Goal: Task Accomplishment & Management: Manage account settings

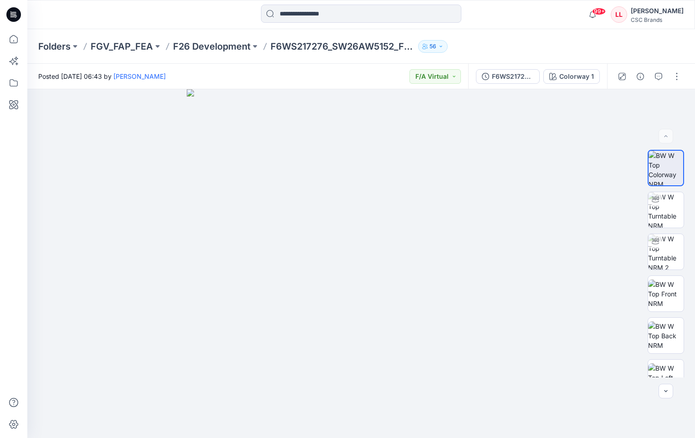
click at [17, 18] on icon at bounding box center [13, 14] width 15 height 15
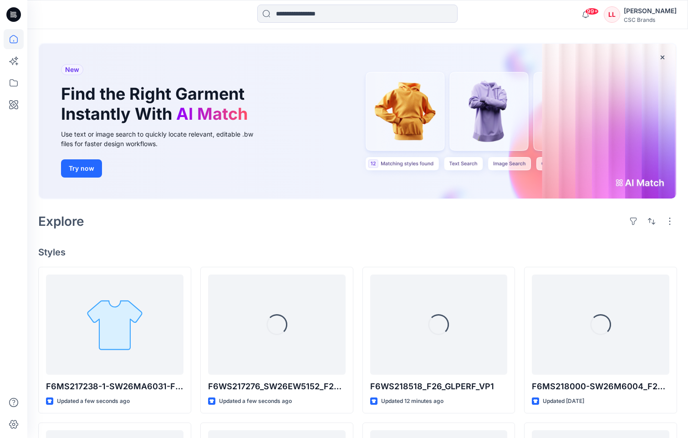
scroll to position [91, 0]
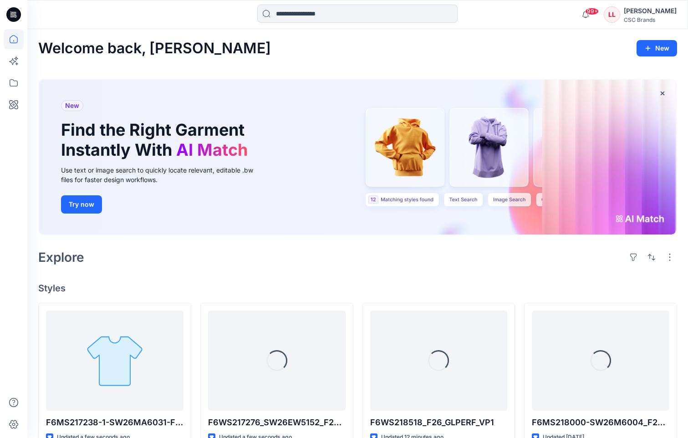
scroll to position [46, 0]
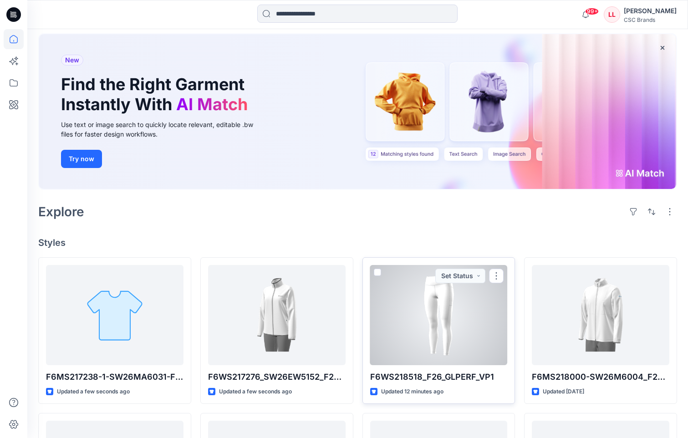
click at [395, 308] on div at bounding box center [439, 315] width 138 height 100
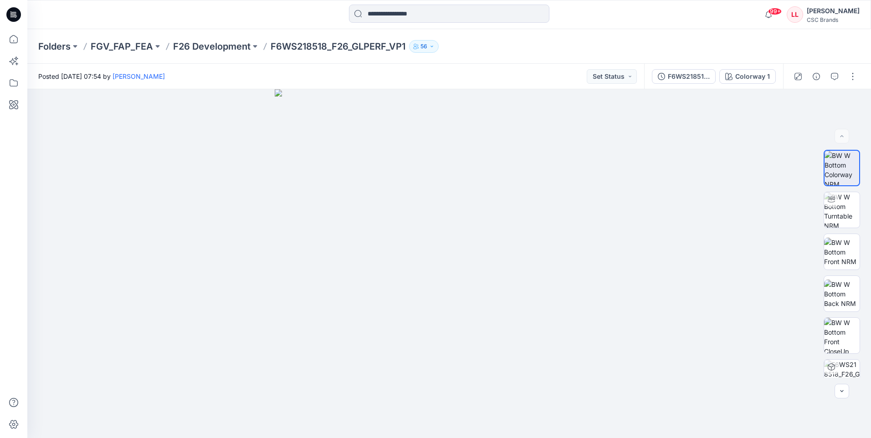
click at [12, 13] on icon at bounding box center [11, 13] width 2 height 0
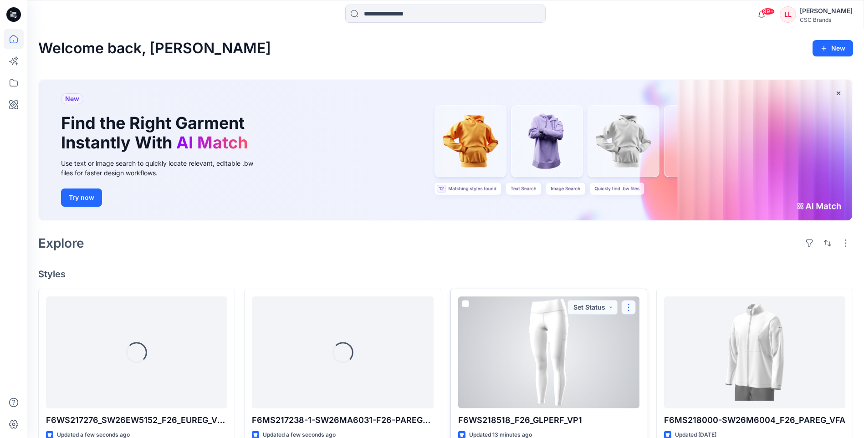
click at [629, 311] on button "button" at bounding box center [628, 307] width 15 height 15
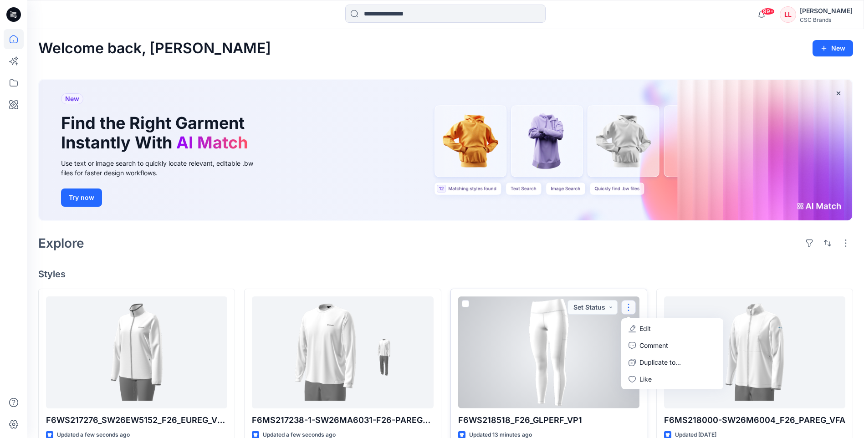
click at [643, 326] on p "Edit" at bounding box center [644, 329] width 11 height 10
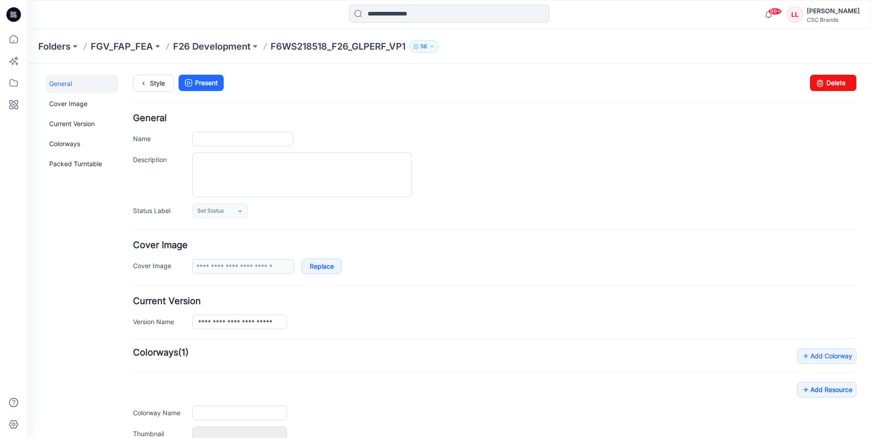
type input "**********"
click at [244, 211] on link "Set Status" at bounding box center [220, 211] width 56 height 15
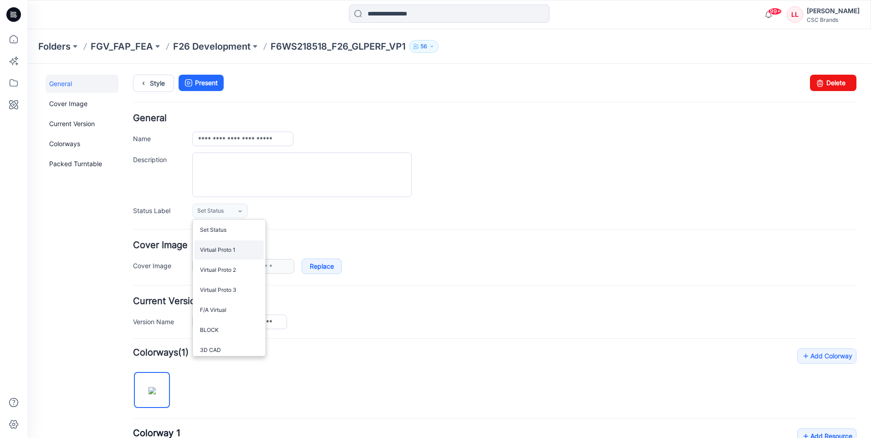
click at [234, 251] on link "Virtual Proto 1" at bounding box center [228, 249] width 69 height 19
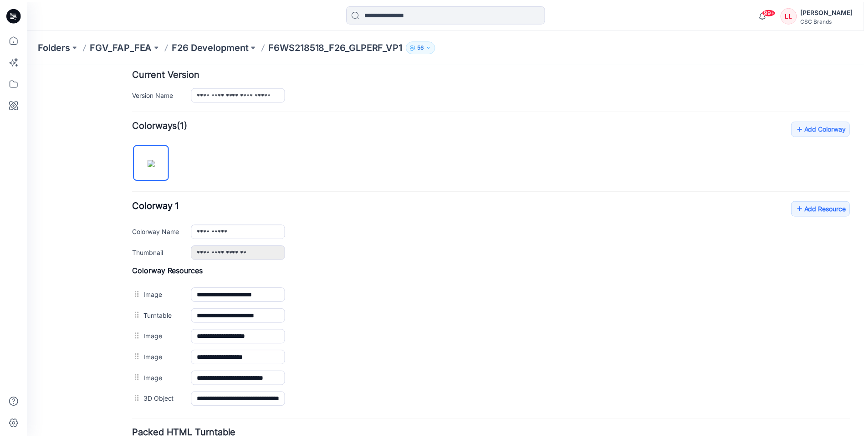
scroll to position [304, 0]
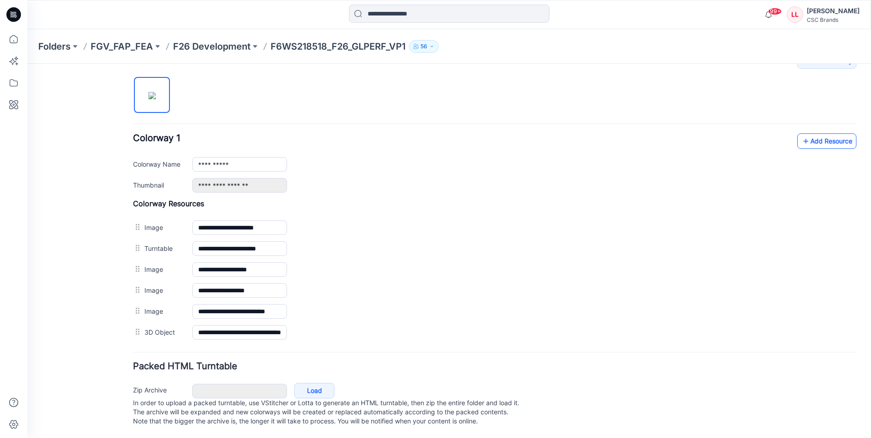
click at [694, 138] on link "Add Resource" at bounding box center [826, 140] width 59 height 15
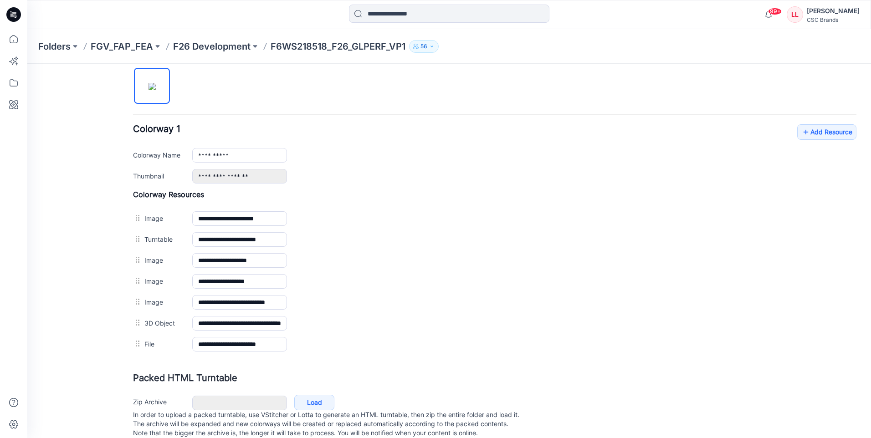
click at [9, 13] on icon at bounding box center [13, 14] width 15 height 15
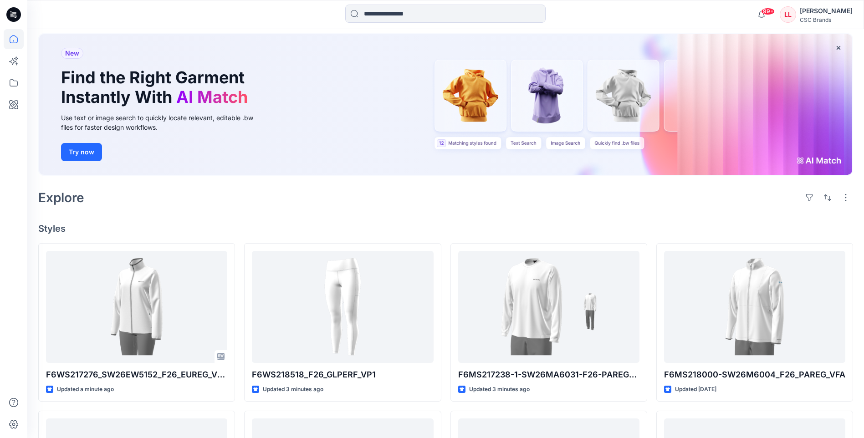
scroll to position [91, 0]
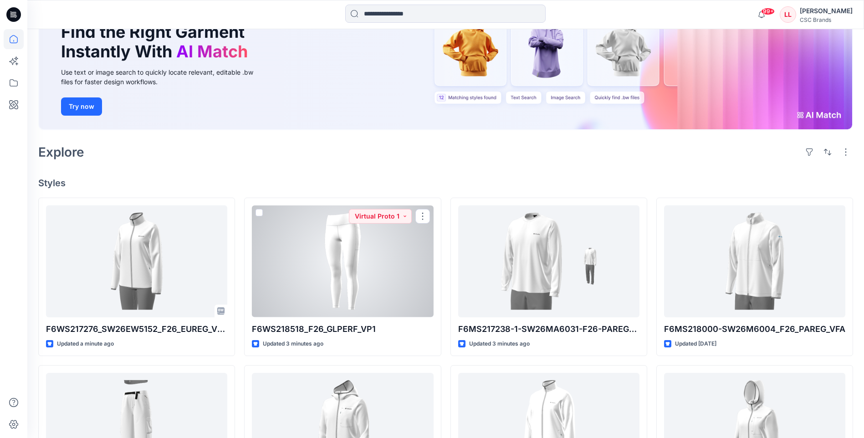
drag, startPoint x: 300, startPoint y: 246, endPoint x: 305, endPoint y: 245, distance: 5.1
click at [300, 246] on div at bounding box center [342, 261] width 181 height 112
